Goal: Find specific page/section: Find specific page/section

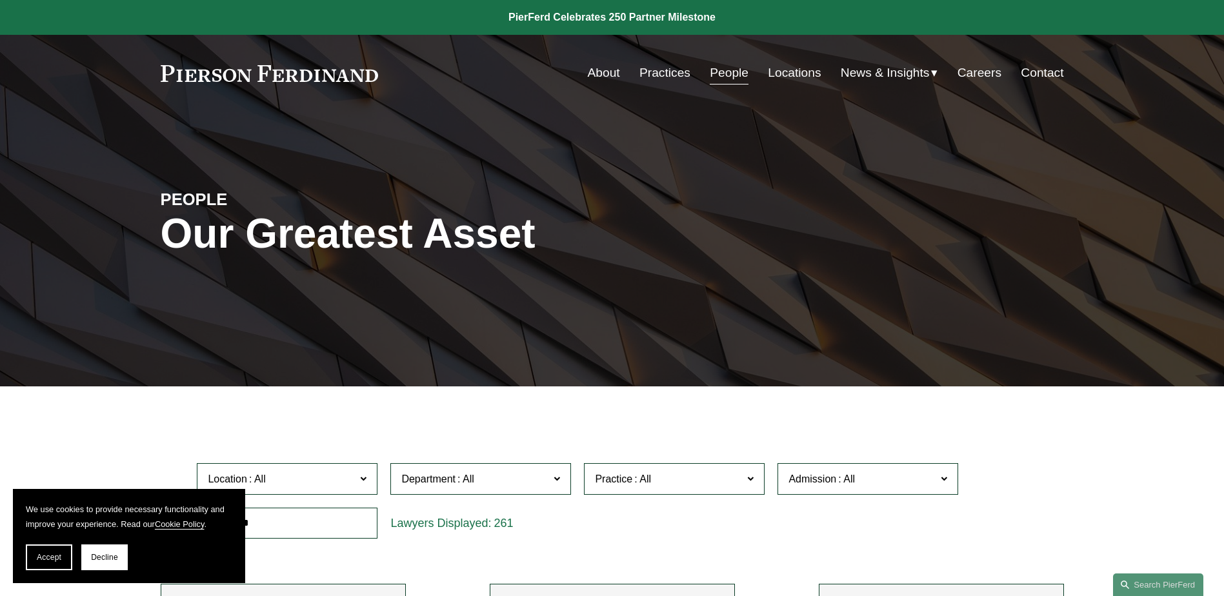
click at [597, 77] on link "About" at bounding box center [604, 73] width 32 height 25
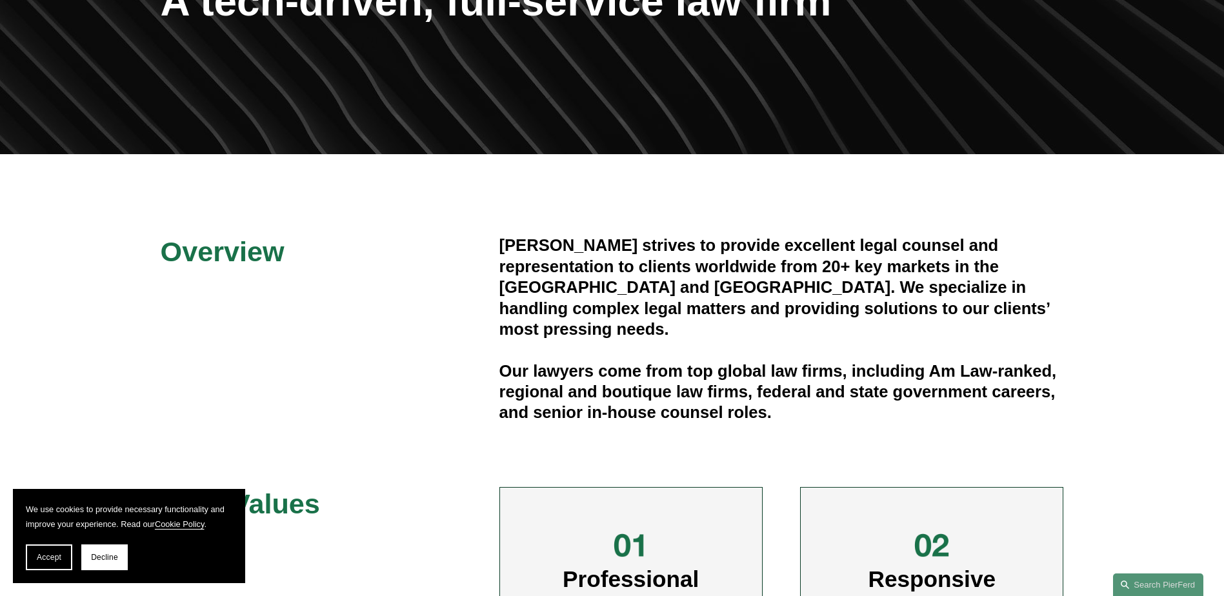
scroll to position [258, 0]
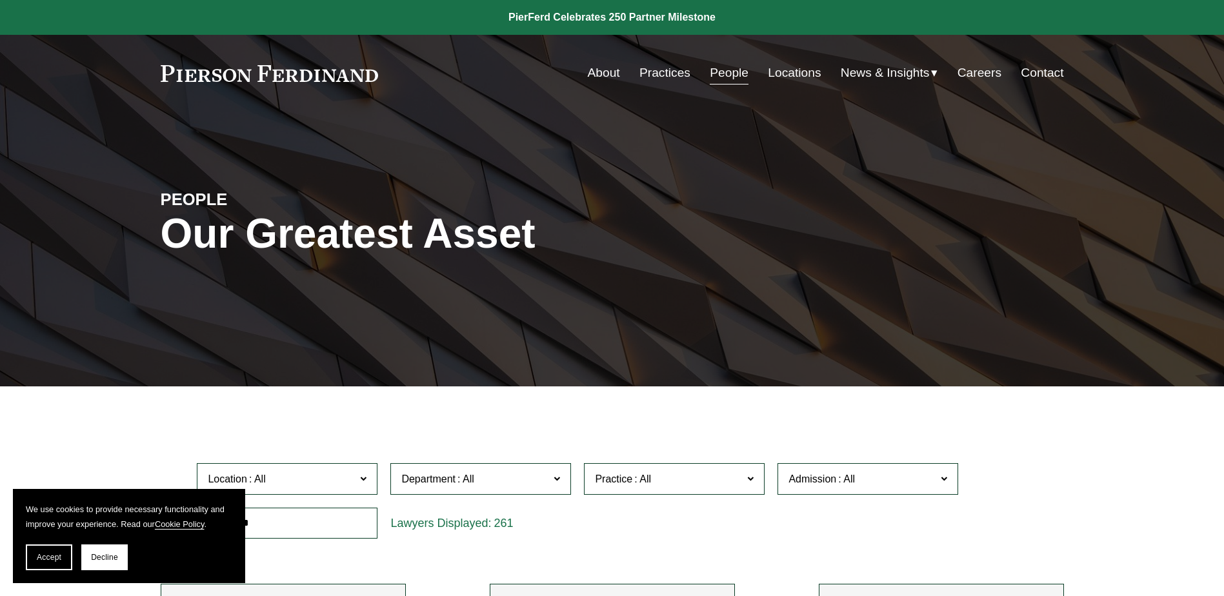
drag, startPoint x: 0, startPoint y: 0, endPoint x: 795, endPoint y: 151, distance: 809.3
click at [781, 76] on link "Locations" at bounding box center [794, 73] width 53 height 25
click at [291, 487] on span "Location" at bounding box center [282, 478] width 148 height 17
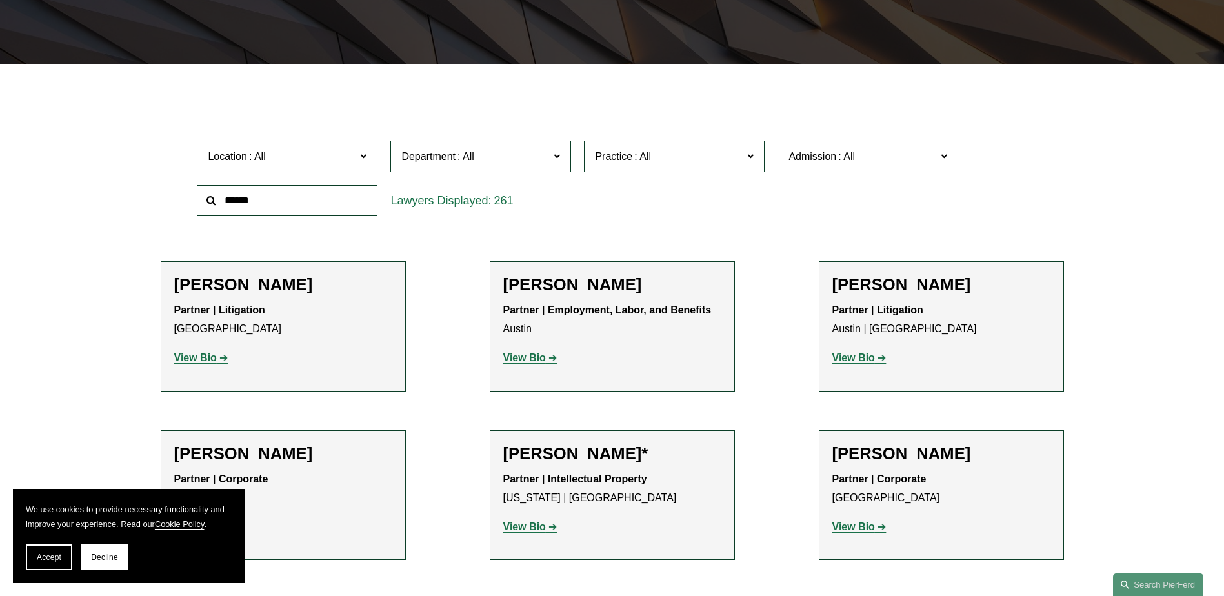
scroll to position [468, 0]
click at [0, 0] on link "[GEOGRAPHIC_DATA]" at bounding box center [0, 0] width 0 height 0
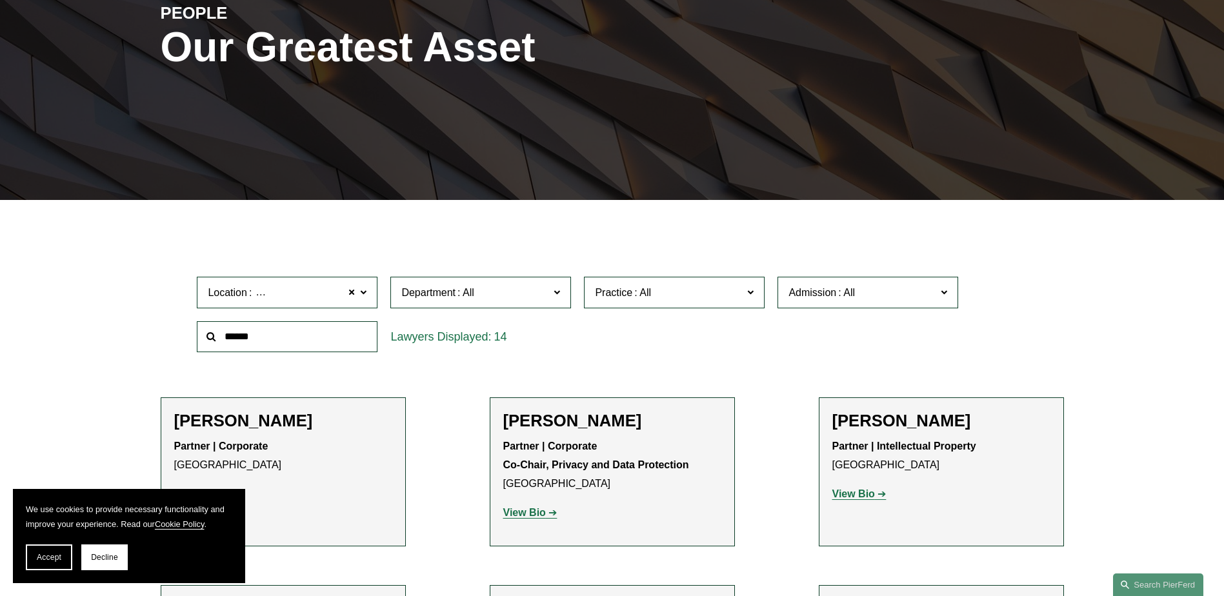
scroll to position [194, 0]
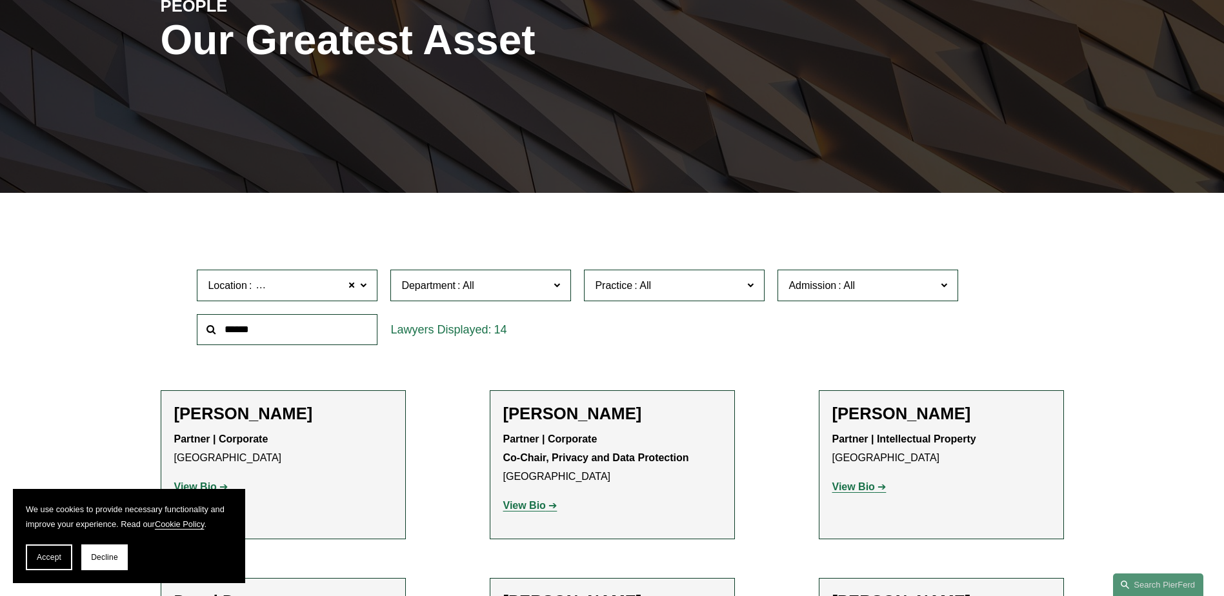
click at [284, 291] on span "[GEOGRAPHIC_DATA]" at bounding box center [308, 286] width 108 height 17
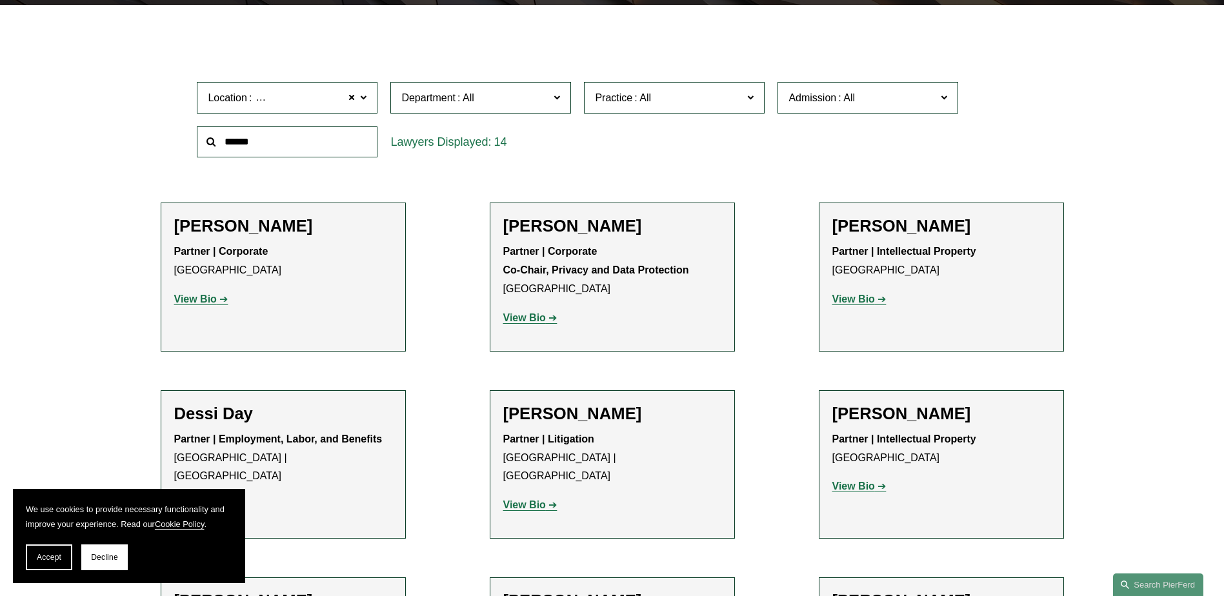
scroll to position [387, 0]
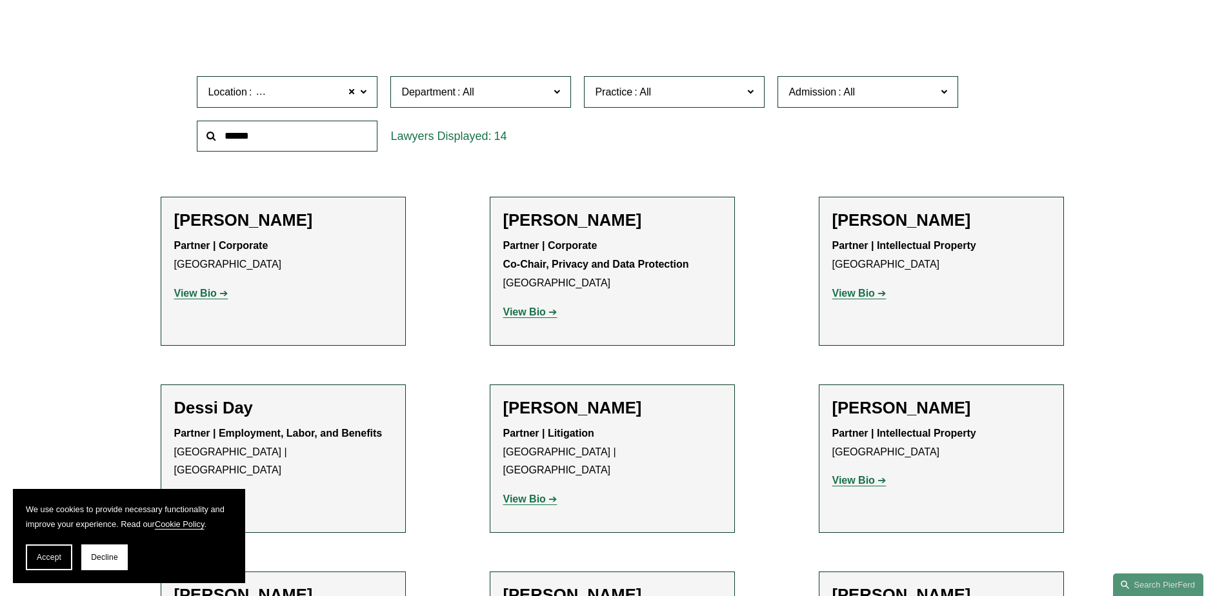
click at [0, 0] on link "Wilmington" at bounding box center [0, 0] width 0 height 0
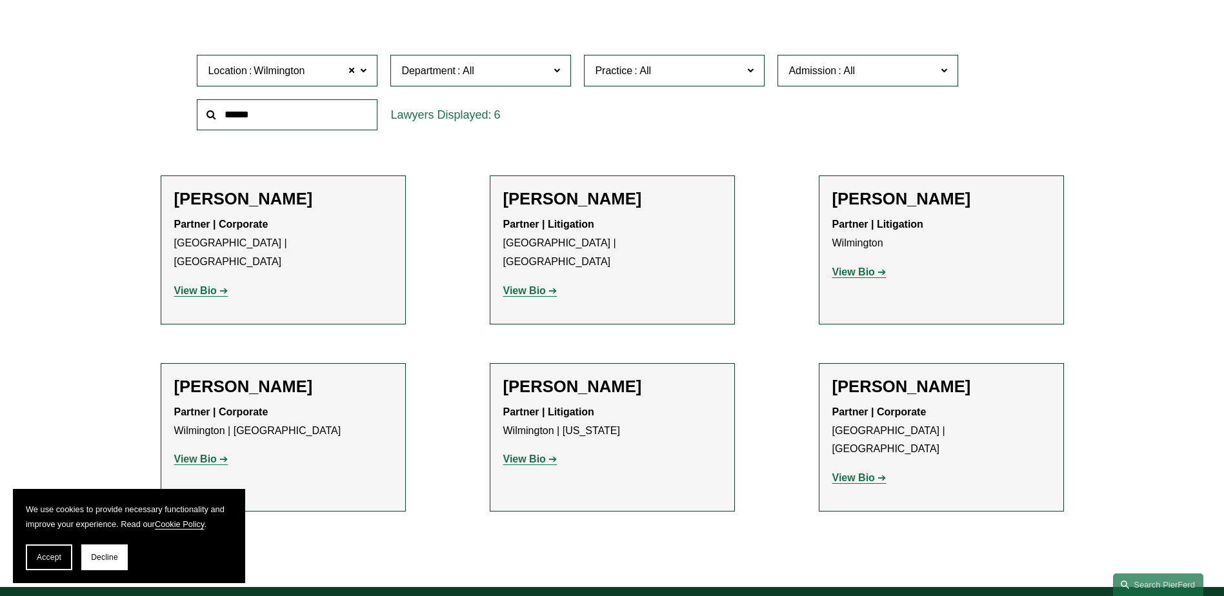
scroll to position [387, 0]
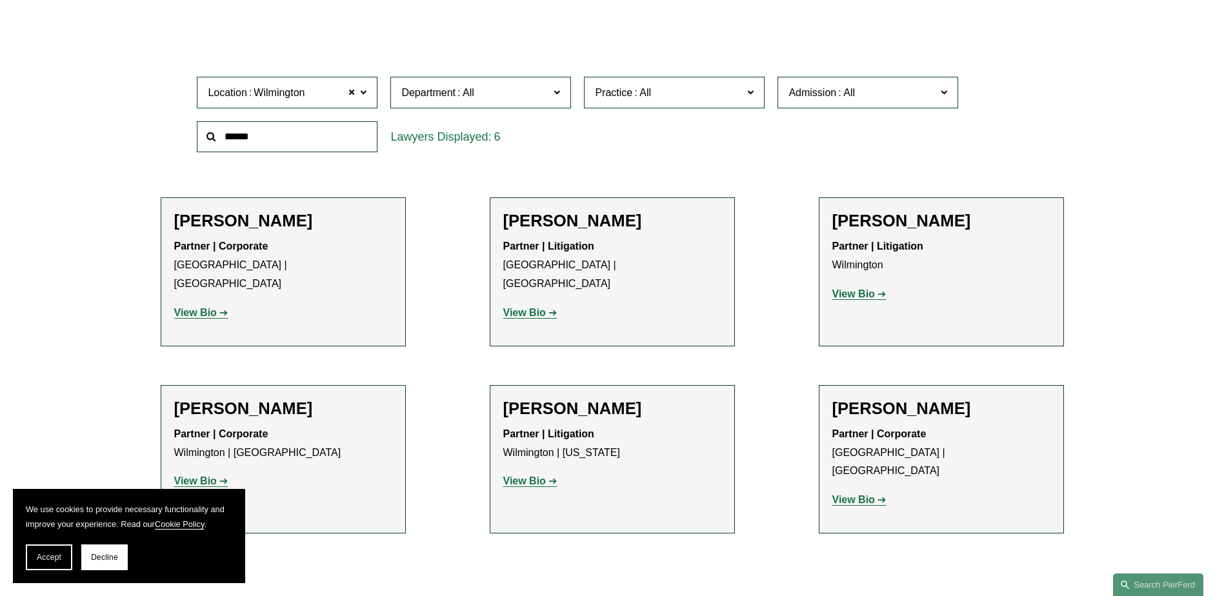
click at [287, 98] on span "Wilmington" at bounding box center [279, 93] width 51 height 17
click at [0, 0] on link "[GEOGRAPHIC_DATA]" at bounding box center [0, 0] width 0 height 0
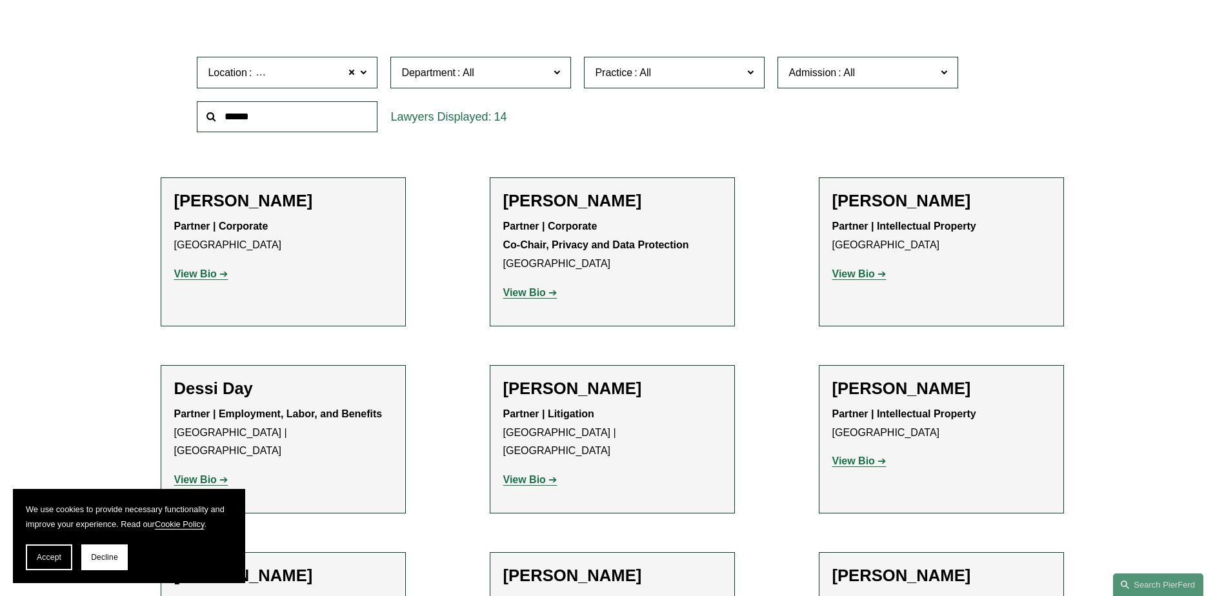
scroll to position [258, 0]
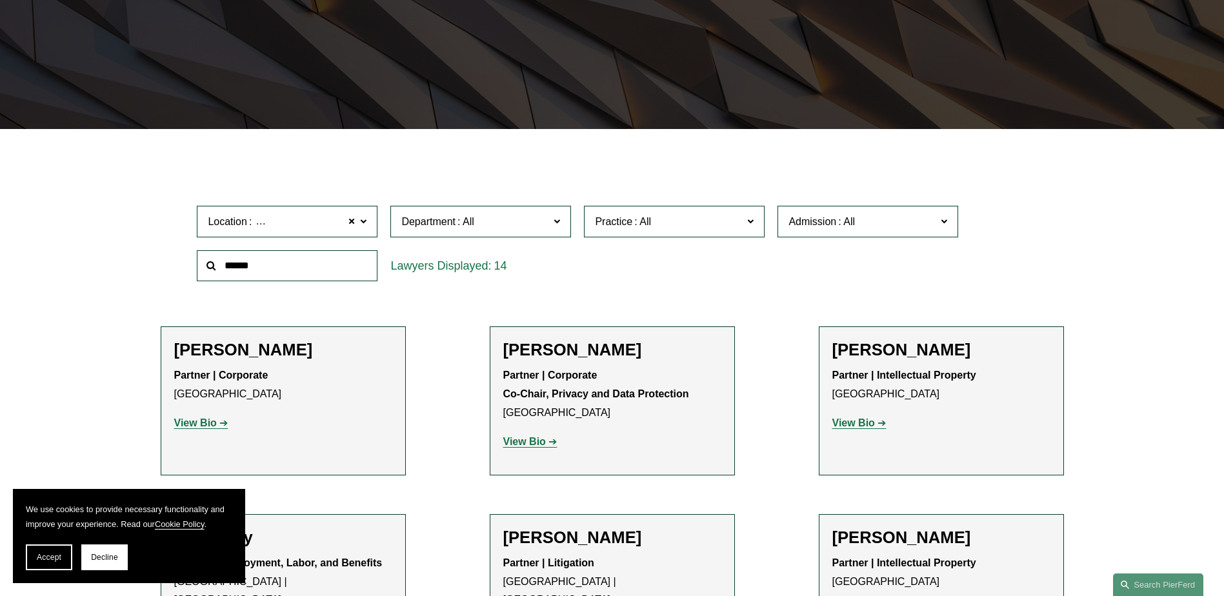
click at [308, 218] on span "Location Palo Alto" at bounding box center [282, 221] width 148 height 17
click at [0, 0] on link "London" at bounding box center [0, 0] width 0 height 0
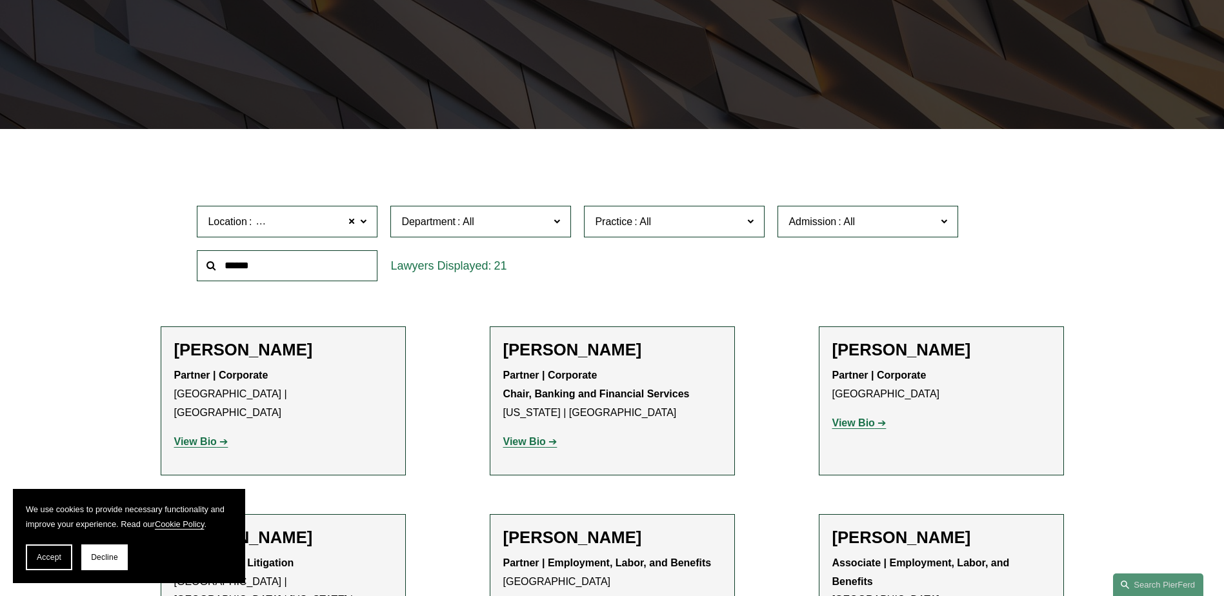
click at [260, 227] on span "London" at bounding box center [308, 222] width 108 height 17
